Goal: Share content

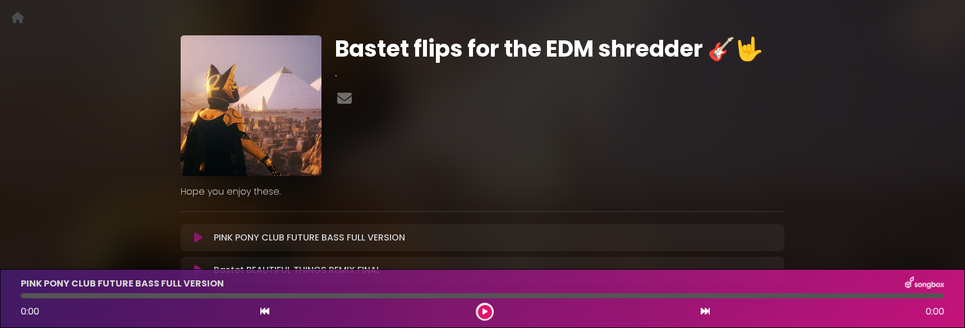
scroll to position [56, 0]
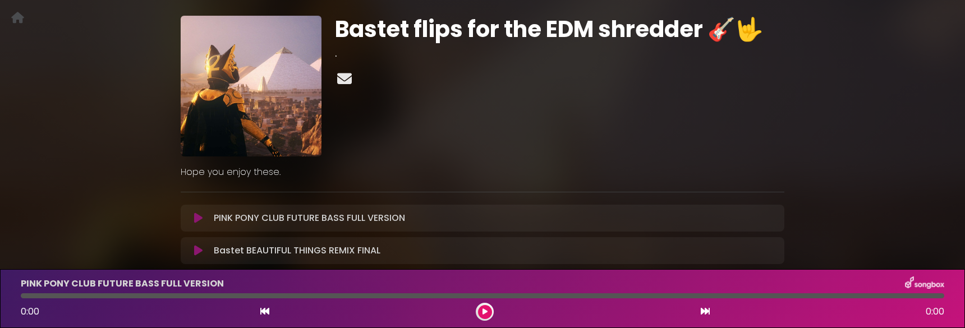
click at [340, 79] on icon at bounding box center [344, 78] width 19 height 15
click at [784, 121] on div "Bastet flips for the EDM shredder 🎸🤟 ." at bounding box center [559, 86] width 463 height 141
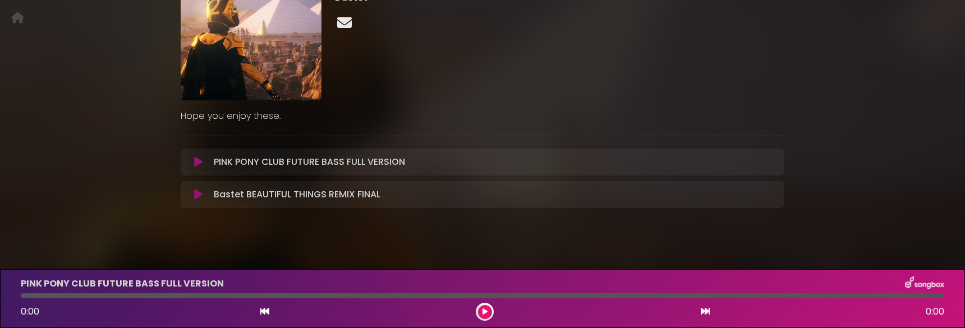
click at [339, 25] on icon at bounding box center [344, 22] width 19 height 15
click at [559, 52] on div "Bastet flips for the EDM shredder 🎸🤟 Bastet" at bounding box center [559, 30] width 463 height 141
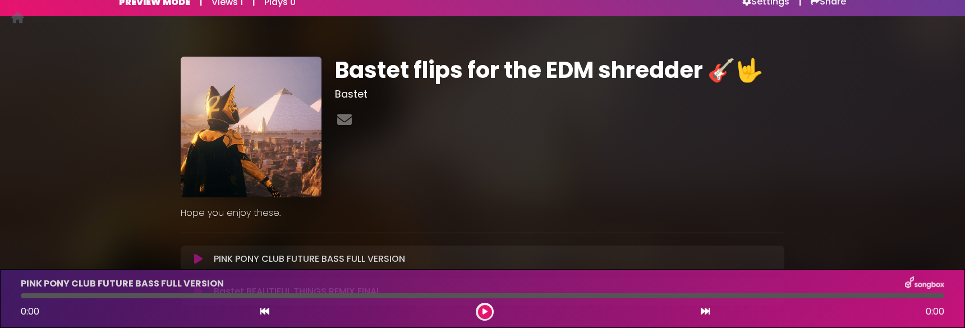
scroll to position [0, 0]
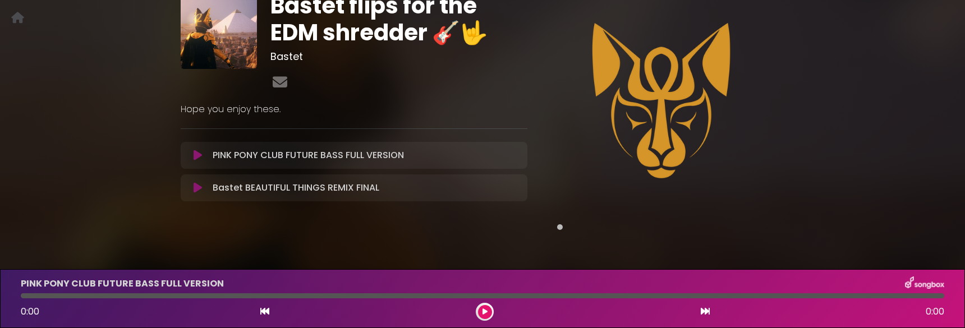
scroll to position [109, 0]
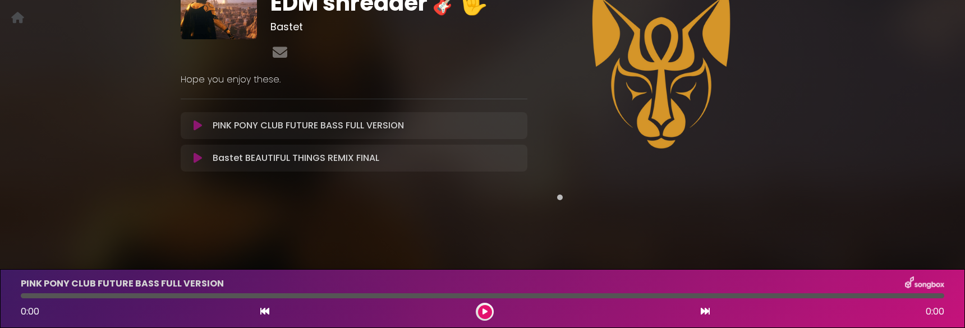
click at [560, 197] on span at bounding box center [560, 198] width 6 height 6
click at [560, 196] on span at bounding box center [560, 198] width 6 height 6
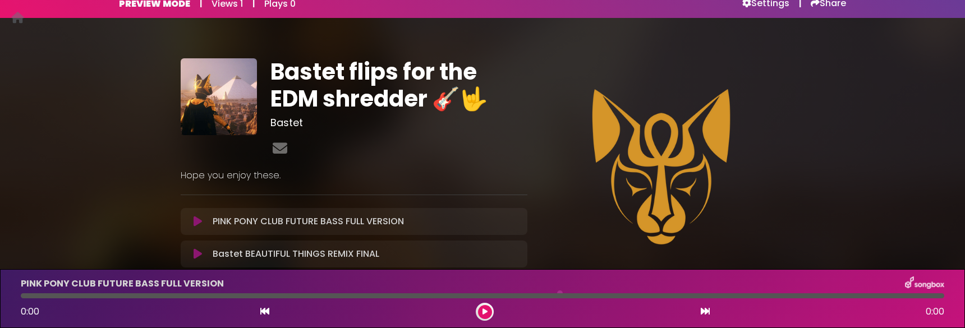
scroll to position [0, 0]
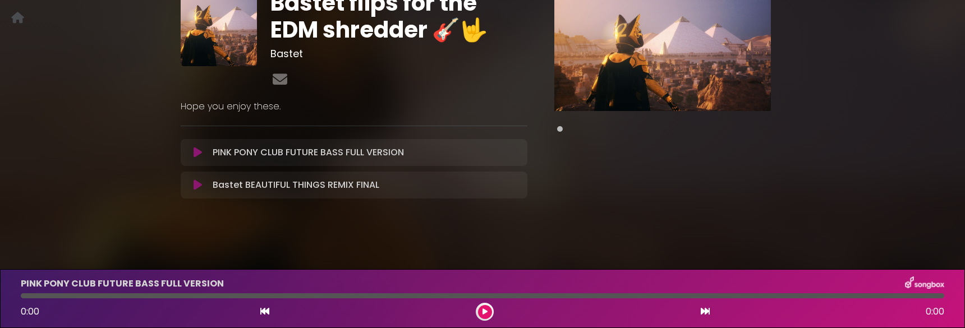
scroll to position [26, 0]
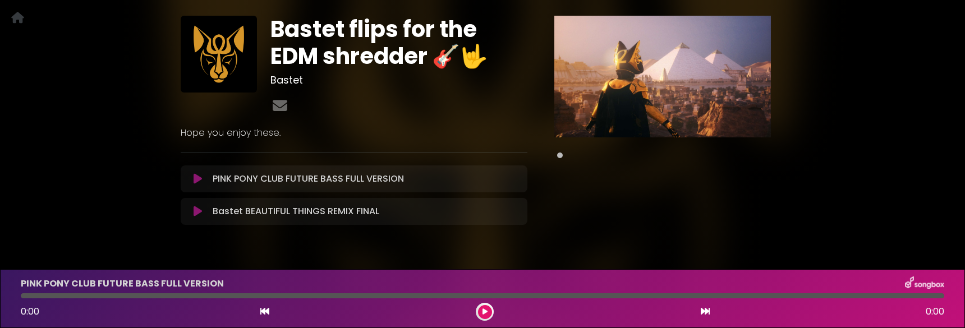
scroll to position [82, 0]
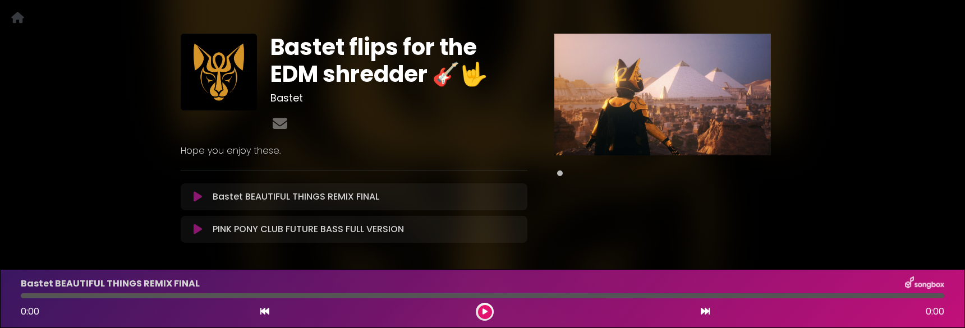
scroll to position [26, 0]
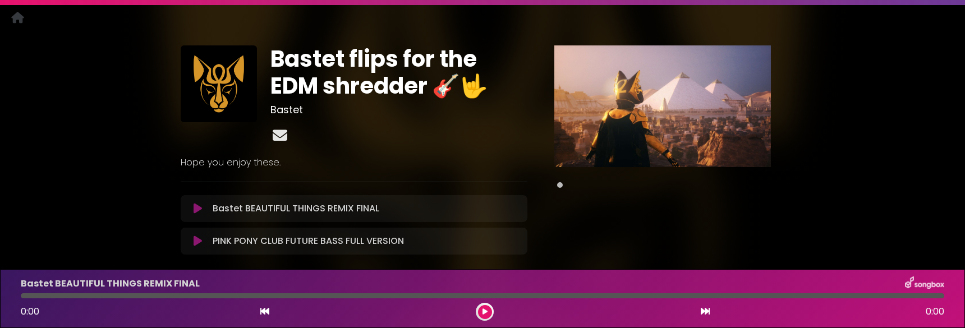
click at [277, 134] on icon at bounding box center [279, 135] width 19 height 15
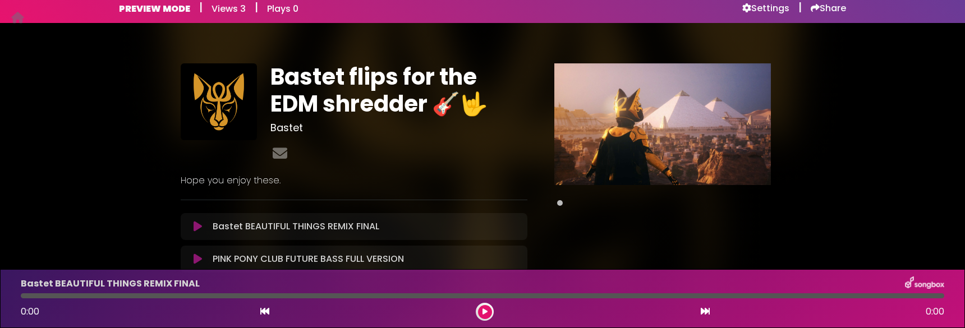
scroll to position [0, 0]
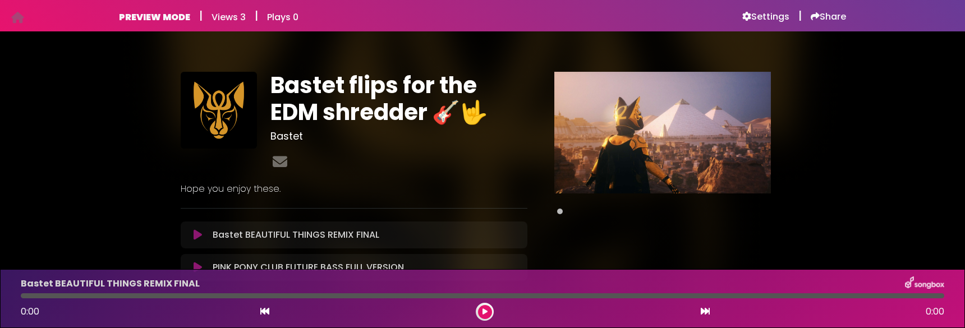
click at [772, 126] on div at bounding box center [662, 145] width 243 height 146
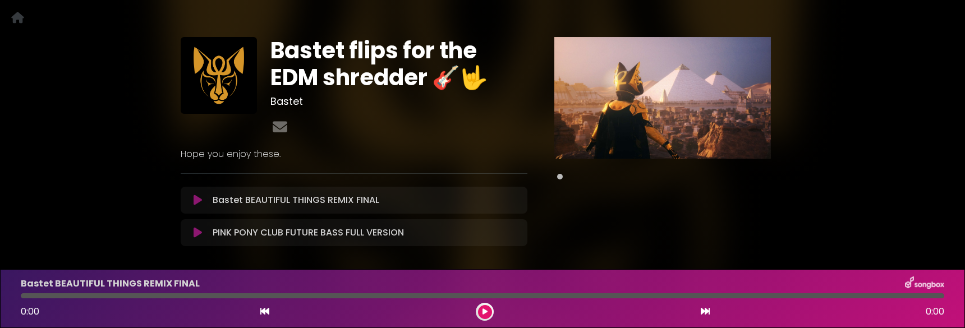
scroll to position [56, 0]
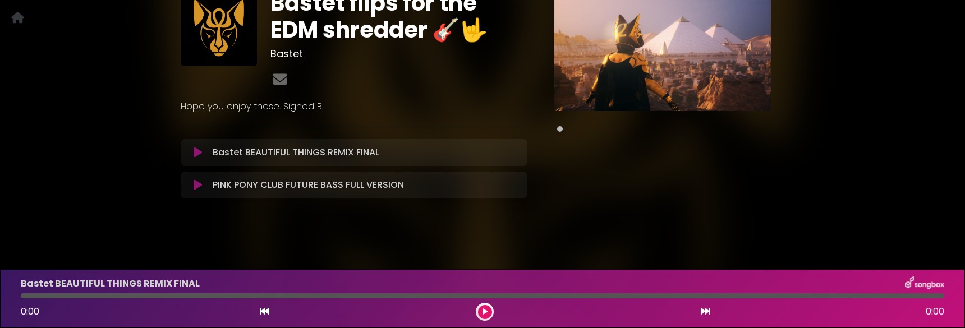
scroll to position [26, 0]
